Goal: Information Seeking & Learning: Stay updated

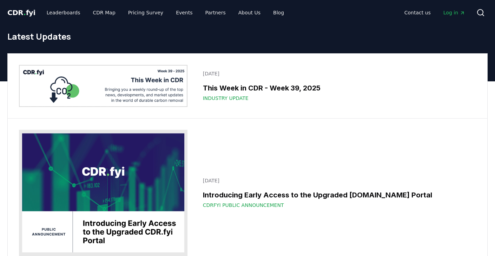
click at [146, 79] on img at bounding box center [103, 86] width 169 height 42
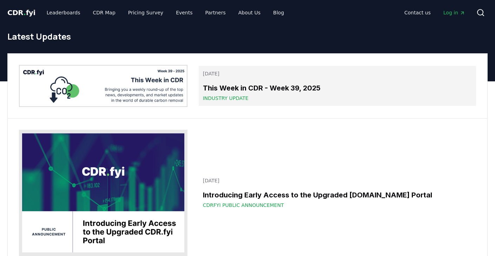
click at [224, 90] on h3 "This Week in CDR - Week 39, 2025" at bounding box center [337, 88] width 269 height 11
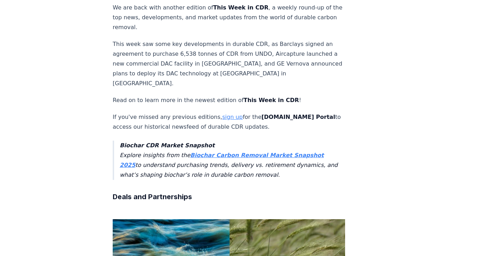
scroll to position [472, 0]
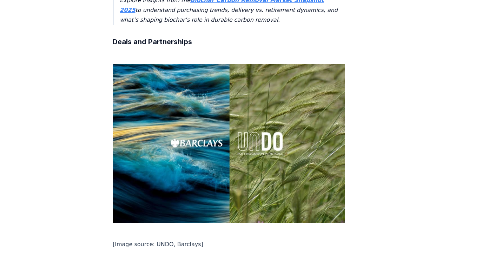
drag, startPoint x: 187, startPoint y: 89, endPoint x: 109, endPoint y: 74, distance: 79.3
copy p "[PERSON_NAME] signed an offtake agreement to purchase 6,538 tonnes of CDR from …"
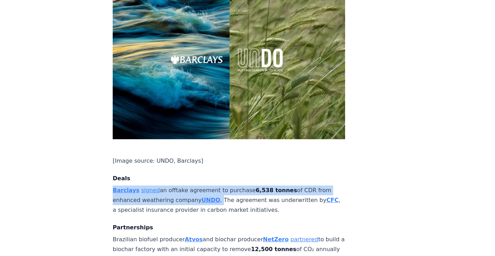
scroll to position [556, 0]
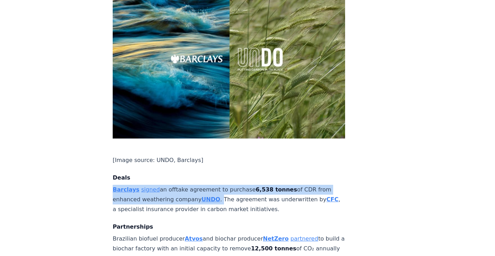
drag, startPoint x: 113, startPoint y: 41, endPoint x: 244, endPoint y: 61, distance: 132.1
click at [244, 234] on p "Brazilian biofuel producer Atvos and biochar producer [PERSON_NAME] partnered t…" at bounding box center [229, 248] width 232 height 29
copy p "Brazilian biofuel producer Atvos and biochar producer [PERSON_NAME] partnered t…"
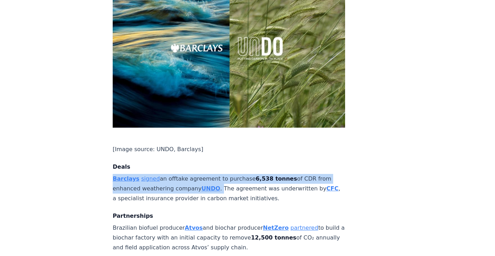
scroll to position [567, 0]
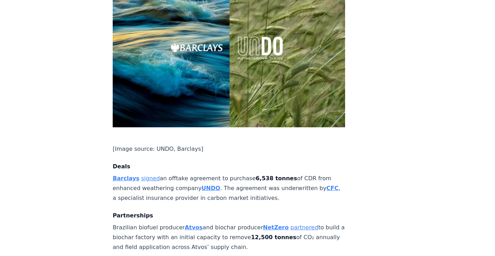
drag, startPoint x: 108, startPoint y: 67, endPoint x: 254, endPoint y: 85, distance: 146.7
copy p "AtmosClear selected ExxonMobil to provide services to transport and store 680,0…"
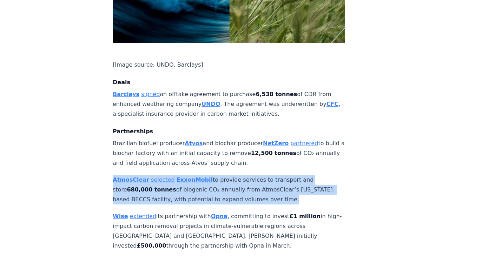
scroll to position [646, 0]
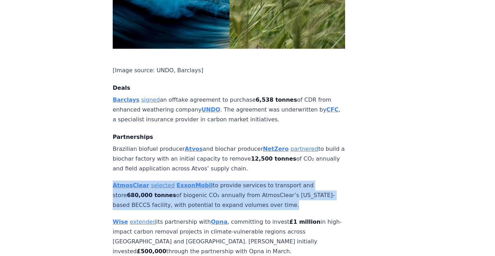
drag, startPoint x: 112, startPoint y: 25, endPoint x: 327, endPoint y: 48, distance: 216.8
copy p "Wise extended its partnership with Opna , committing to invest £1 million in hi…"
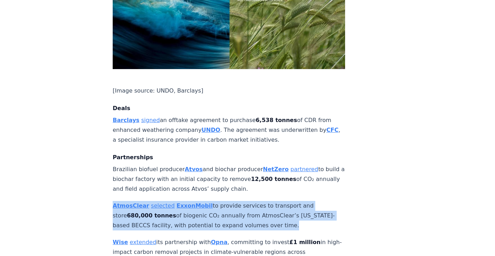
scroll to position [624, 0]
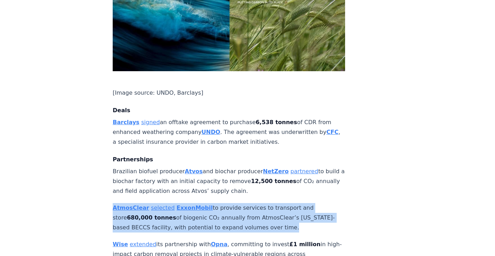
drag, startPoint x: 106, startPoint y: 87, endPoint x: 249, endPoint y: 104, distance: 143.5
copy p "Isometric partnered with Anglo American to issue Enhanced Weathering credits fr…"
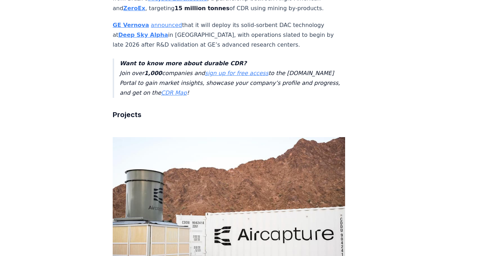
scroll to position [921, 0]
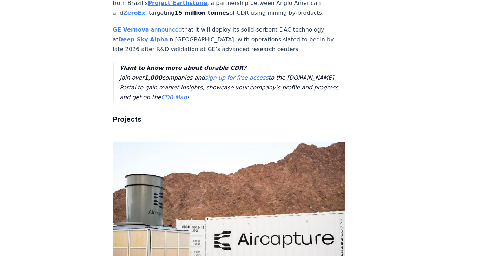
drag, startPoint x: 214, startPoint y: 123, endPoint x: 114, endPoint y: 106, distance: 101.1
copy p "Aircapture announced the launch of its first commercial Direct Air Capture unit…"
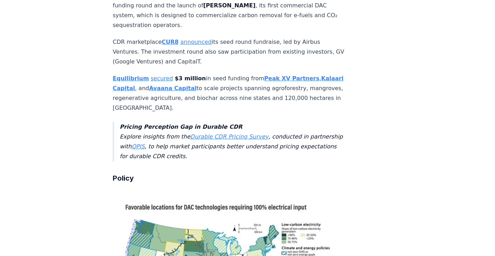
scroll to position [1517, 0]
drag, startPoint x: 237, startPoint y: 182, endPoint x: 111, endPoint y: 163, distance: 127.4
copy p "The World Resources Institute published a roadmap showing how U.S. states can s…"
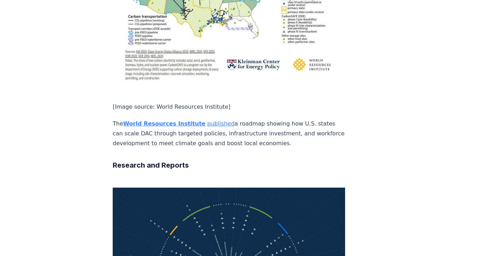
scroll to position [1781, 0]
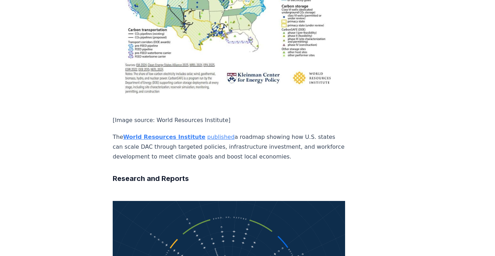
drag, startPoint x: 218, startPoint y: 193, endPoint x: 107, endPoint y: 172, distance: 113.3
copy p "Climate Tech Atlas , a platform showcasing climate solutions like greenhouse ga…"
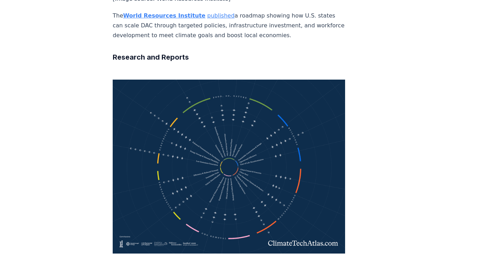
scroll to position [1904, 0]
